Goal: Transaction & Acquisition: Subscribe to service/newsletter

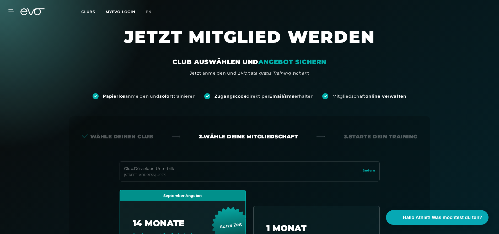
click at [29, 11] on icon at bounding box center [35, 11] width 17 height 7
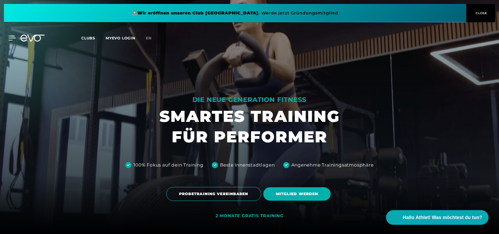
click at [12, 38] on icon at bounding box center [12, 38] width 7 height 4
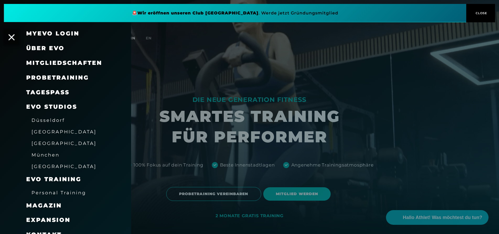
click at [39, 91] on link "TAGESPASS" at bounding box center [47, 92] width 43 height 7
click at [55, 49] on span "Über EVO" at bounding box center [45, 48] width 38 height 7
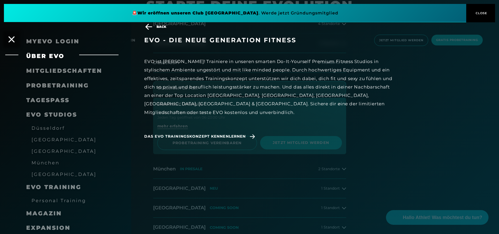
scroll to position [321, 0]
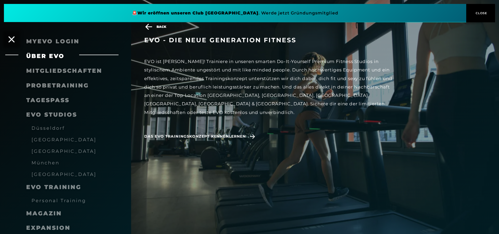
click at [51, 72] on span "Mitgliedschaften" at bounding box center [64, 70] width 76 height 7
